Goal: Task Accomplishment & Management: Manage account settings

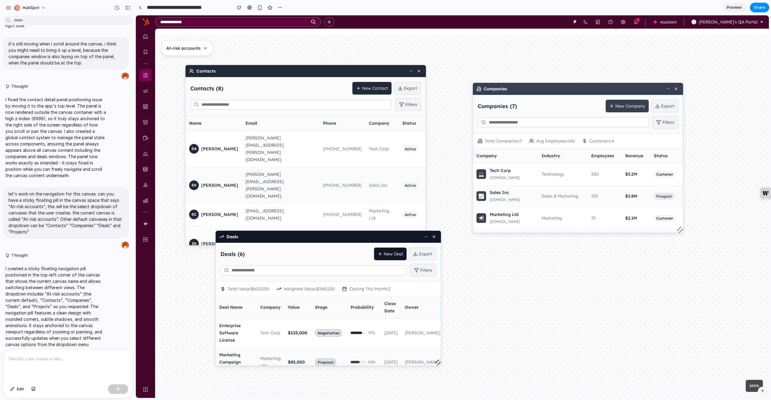
drag, startPoint x: 517, startPoint y: 70, endPoint x: 537, endPoint y: 77, distance: 21.0
click at [537, 83] on div "Companies" at bounding box center [578, 89] width 210 height 12
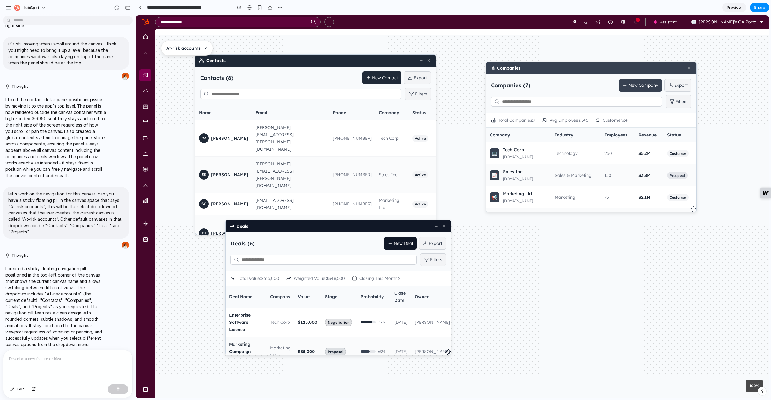
drag, startPoint x: 541, startPoint y: 273, endPoint x: 551, endPoint y: 262, distance: 14.5
click at [551, 262] on div "Contacts Contacts ( 8 ) New Contact Export Filters Name Email Phone Company Sta…" at bounding box center [472, 205] width 614 height 363
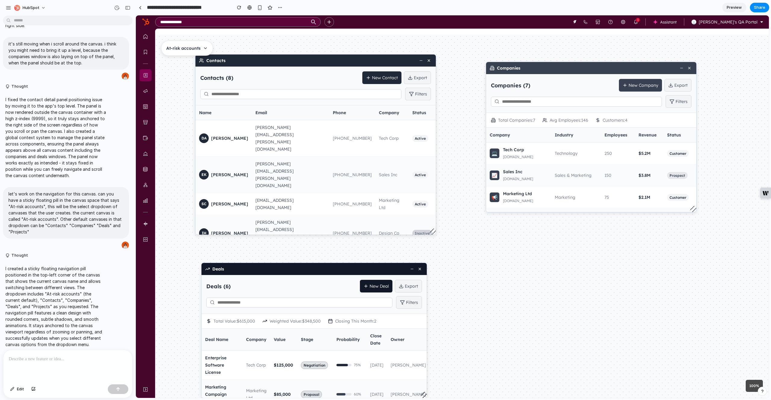
drag, startPoint x: 329, startPoint y: 226, endPoint x: 298, endPoint y: 271, distance: 54.8
click at [298, 271] on div "Deals" at bounding box center [314, 269] width 225 height 12
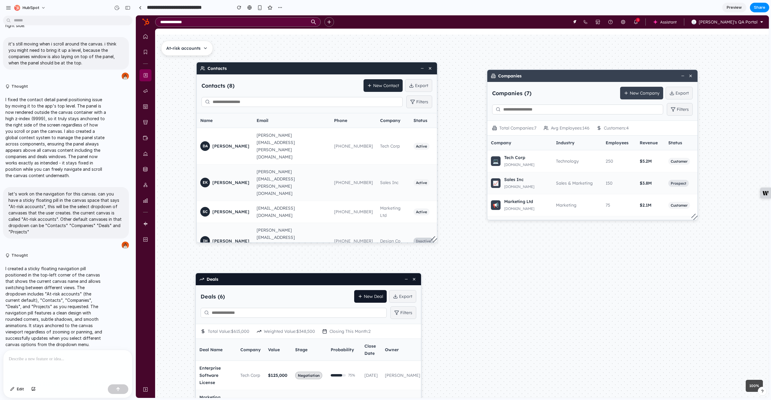
drag, startPoint x: 607, startPoint y: 258, endPoint x: 620, endPoint y: 263, distance: 14.2
click at [620, 263] on div "Contacts Contacts ( 8 ) New Contact Export Filters Name Email Phone Company Sta…" at bounding box center [473, 213] width 614 height 363
click at [22, 8] on div "HubSpot" at bounding box center [26, 8] width 25 height 6
click at [22, 8] on div "Settings Invite members Change theme Sign out" at bounding box center [385, 200] width 771 height 400
click at [7, 7] on div "button" at bounding box center [8, 7] width 5 height 5
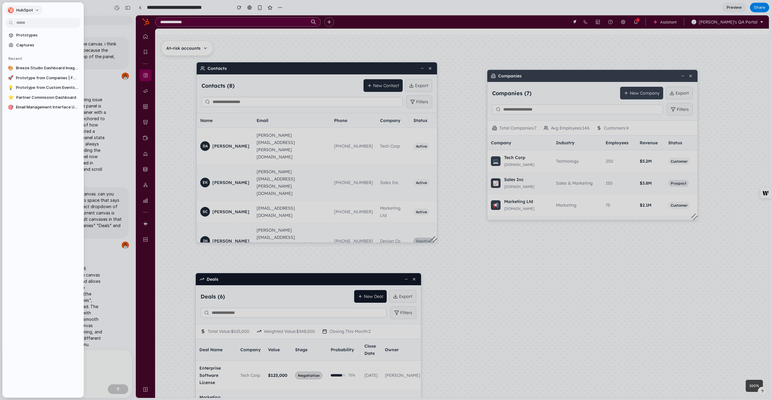
click at [35, 7] on button "HubSpot" at bounding box center [23, 10] width 37 height 10
click at [39, 23] on li "Settings" at bounding box center [32, 24] width 50 height 10
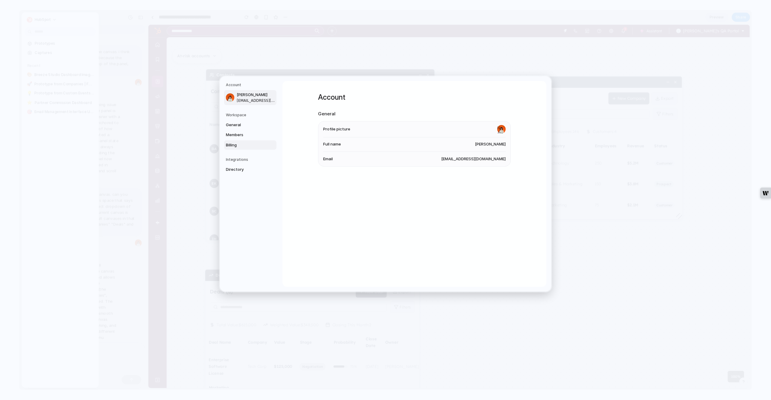
click at [243, 141] on link "Billing" at bounding box center [250, 145] width 52 height 10
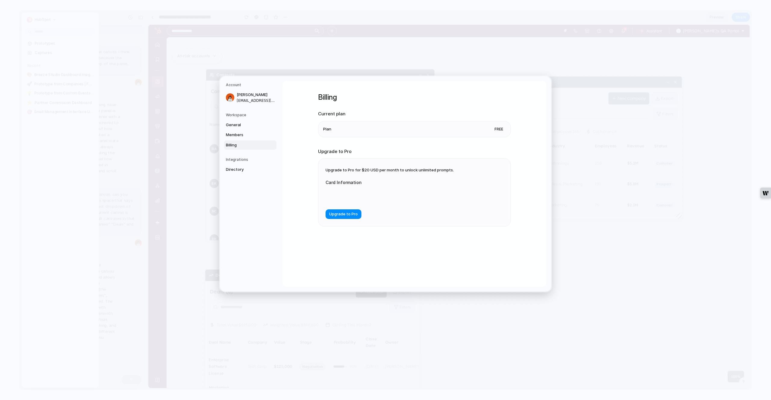
click at [473, 132] on li "Plan Free" at bounding box center [414, 129] width 183 height 16
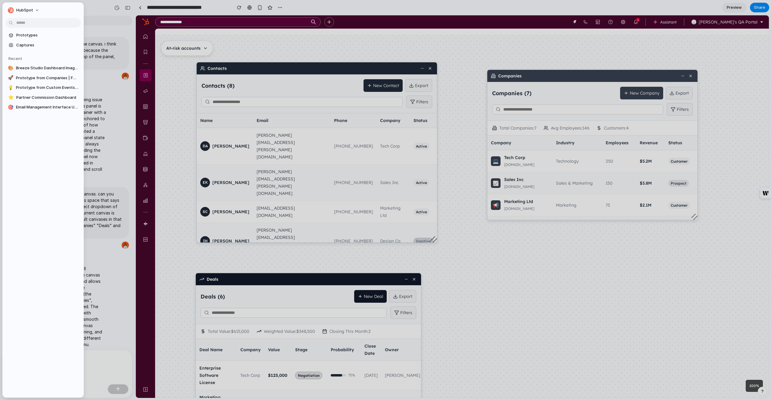
click at [254, 38] on div at bounding box center [385, 200] width 771 height 400
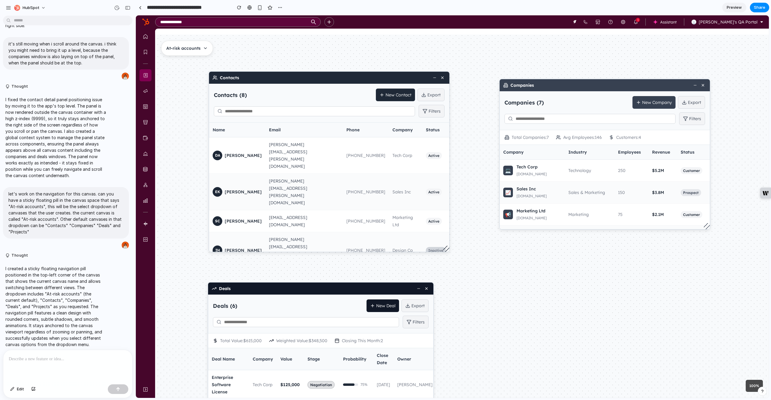
drag, startPoint x: 301, startPoint y: 54, endPoint x: 313, endPoint y: 64, distance: 15.5
click at [313, 64] on div "Contacts Contacts ( 8 ) New Contact Export Filters Name Email Phone Company Sta…" at bounding box center [486, 222] width 614 height 363
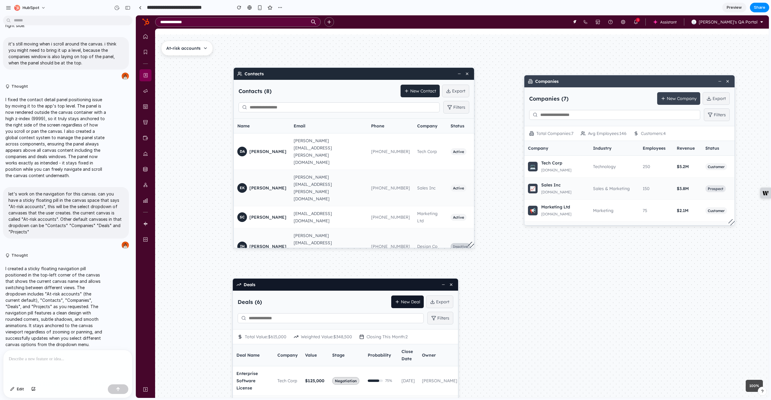
drag, startPoint x: 555, startPoint y: 306, endPoint x: 580, endPoint y: 302, distance: 25.0
click at [580, 302] on div "Contacts Contacts ( 8 ) New Contact Export Filters Name Email Phone Company Sta…" at bounding box center [510, 218] width 614 height 363
